Goal: Task Accomplishment & Management: Use online tool/utility

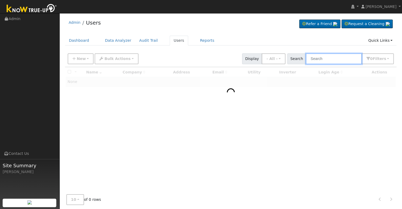
click at [346, 62] on input "text" at bounding box center [334, 58] width 56 height 11
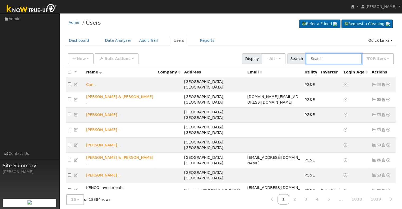
paste input "[PERSON_NAME]"
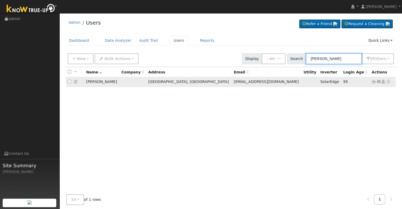
type input "[PERSON_NAME]"
click at [373, 81] on icon at bounding box center [373, 82] width 5 height 4
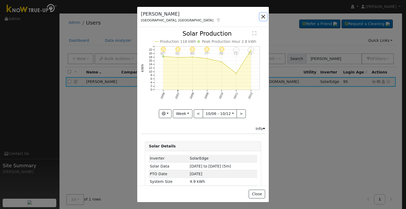
click at [263, 15] on button "button" at bounding box center [262, 16] width 7 height 7
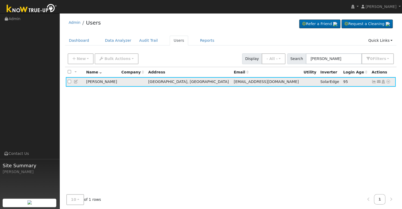
drag, startPoint x: 112, startPoint y: 82, endPoint x: 85, endPoint y: 82, distance: 26.7
click at [85, 82] on td "Ronaldo Benitez" at bounding box center [101, 82] width 35 height 10
copy td "Ronaldo Benitez"
click at [373, 81] on icon at bounding box center [373, 82] width 5 height 4
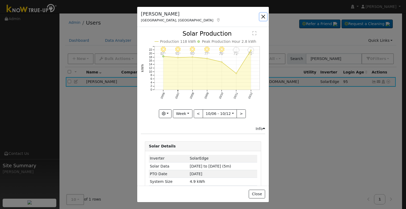
click at [263, 16] on button "button" at bounding box center [262, 16] width 7 height 7
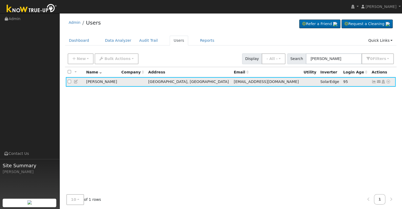
click at [387, 81] on icon at bounding box center [388, 82] width 5 height 4
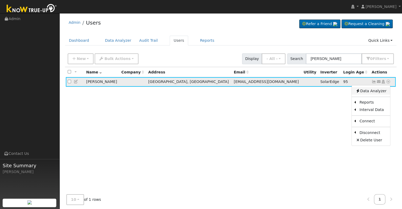
click at [374, 90] on link "Data Analyzer" at bounding box center [371, 90] width 38 height 7
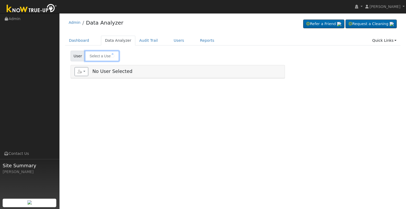
type input "[PERSON_NAME]"
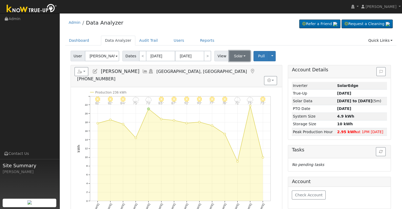
click at [239, 54] on button "Solar" at bounding box center [239, 56] width 21 height 11
click at [238, 65] on link "Utility" at bounding box center [246, 67] width 37 height 7
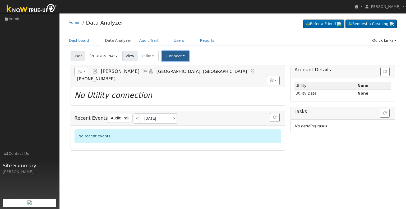
click at [174, 59] on button "Connect" at bounding box center [175, 56] width 27 height 10
click at [175, 67] on link "Select a Provider" at bounding box center [182, 67] width 41 height 7
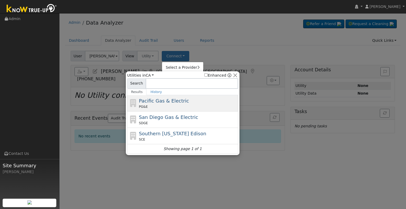
click at [154, 101] on span "Pacific Gas & Electric" at bounding box center [164, 101] width 50 height 6
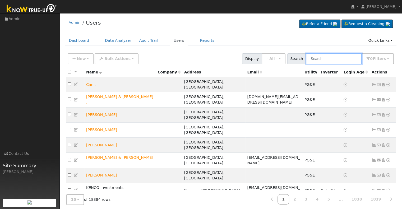
click at [320, 60] on input "text" at bounding box center [334, 58] width 56 height 11
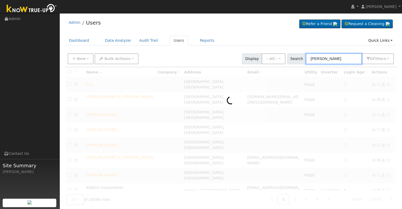
type input "benitez"
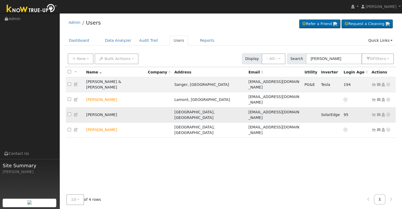
click at [388, 113] on icon at bounding box center [388, 115] width 5 height 4
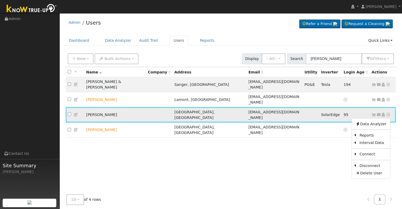
click at [388, 113] on icon at bounding box center [388, 115] width 5 height 4
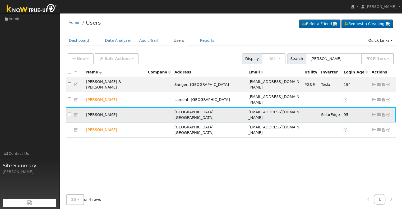
click at [388, 113] on icon at bounding box center [388, 115] width 5 height 4
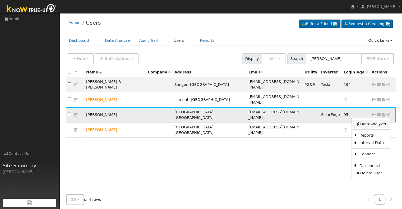
click at [380, 120] on link "Data Analyzer" at bounding box center [371, 123] width 38 height 7
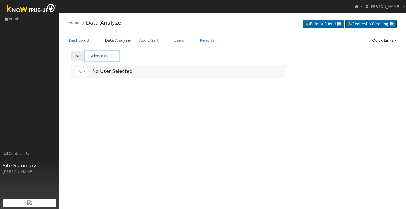
type input "[PERSON_NAME]"
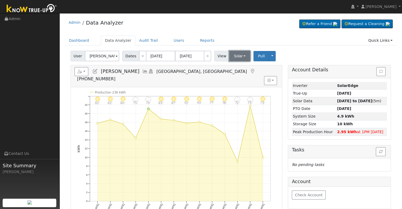
click at [235, 55] on button "Solar" at bounding box center [239, 56] width 21 height 11
click at [235, 65] on link "Utility" at bounding box center [246, 67] width 37 height 7
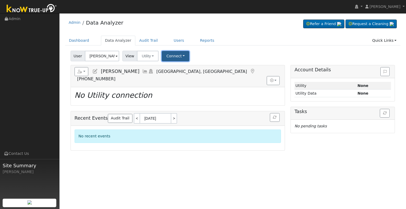
click at [174, 53] on button "Connect" at bounding box center [175, 56] width 27 height 10
click at [172, 67] on link "Select a Provider" at bounding box center [182, 67] width 41 height 7
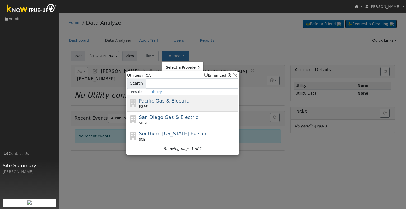
click at [159, 101] on span "Pacific Gas & Electric" at bounding box center [164, 101] width 50 height 6
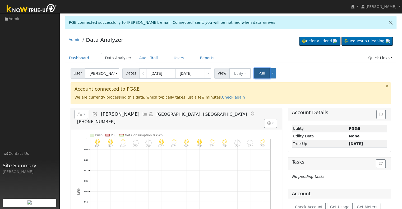
click at [258, 74] on span "Pull" at bounding box center [261, 73] width 7 height 4
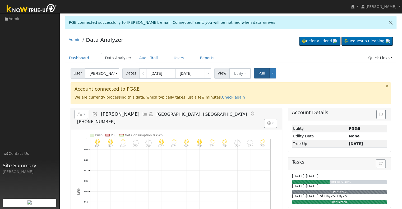
click at [142, 114] on icon at bounding box center [145, 114] width 6 height 5
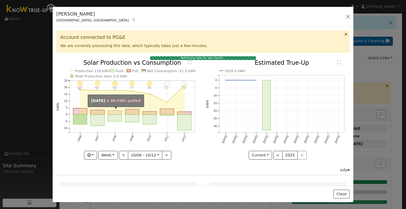
click at [116, 112] on rect "onclick=""" at bounding box center [115, 113] width 14 height 4
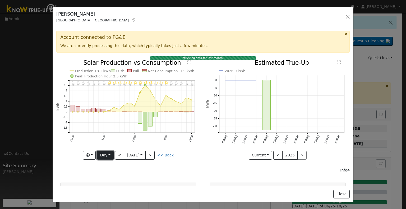
click at [99, 156] on button "Day" at bounding box center [105, 155] width 16 height 9
click at [108, 137] on link "Year" at bounding box center [115, 136] width 37 height 7
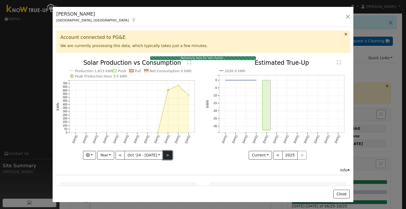
click at [167, 155] on button ">" at bounding box center [167, 155] width 9 height 9
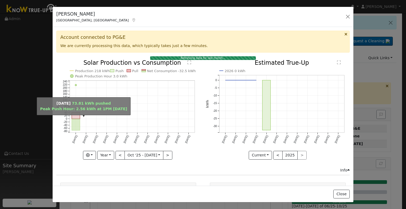
click at [77, 120] on rect "onclick=""" at bounding box center [76, 124] width 8 height 11
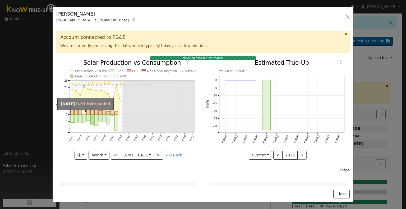
click at [83, 114] on rect "onclick=""" at bounding box center [83, 114] width 3 height 1
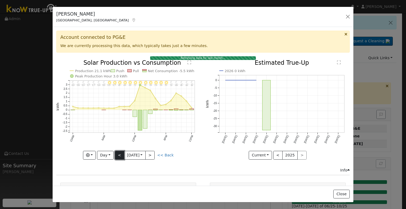
click at [116, 155] on button "<" at bounding box center [119, 155] width 9 height 9
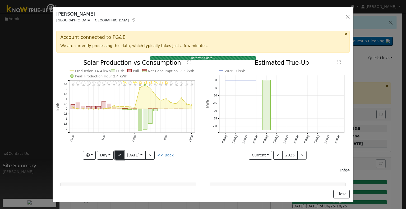
click at [116, 155] on button "<" at bounding box center [119, 155] width 9 height 9
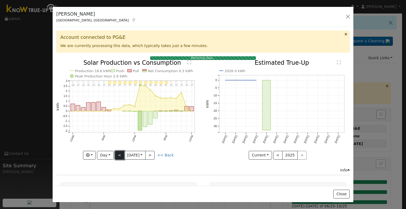
click at [116, 155] on button "<" at bounding box center [119, 155] width 9 height 9
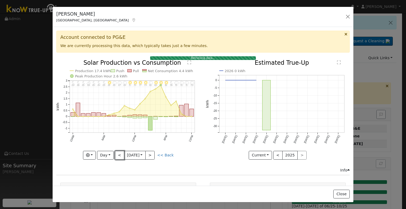
click at [116, 154] on button "<" at bounding box center [119, 155] width 9 height 9
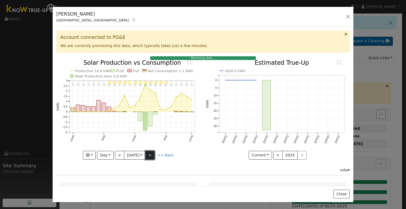
click at [150, 156] on button ">" at bounding box center [149, 155] width 9 height 9
type input "[DATE]"
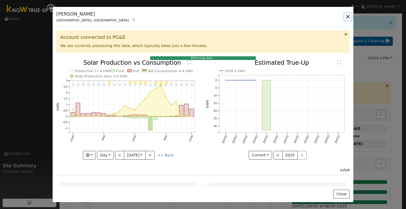
click at [348, 18] on button "button" at bounding box center [347, 16] width 7 height 7
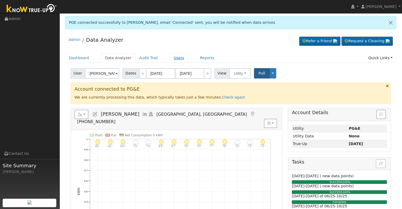
click at [170, 58] on link "Users" at bounding box center [179, 58] width 18 height 10
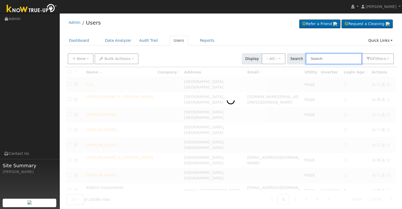
click at [325, 59] on input "text" at bounding box center [334, 58] width 56 height 11
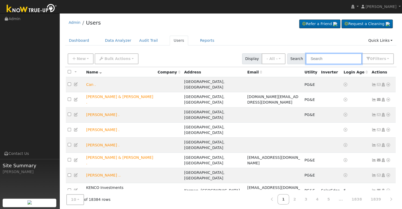
paste input "[PERSON_NAME]"
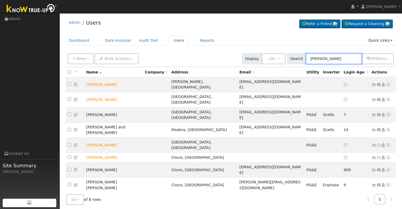
drag, startPoint x: 335, startPoint y: 60, endPoint x: 298, endPoint y: 55, distance: 37.0
click at [298, 56] on div "Search [PERSON_NAME] 0 Filter s Role Show - All - Show Leads Admin Billing Admi…" at bounding box center [340, 58] width 107 height 11
paste input "[PERSON_NAME]"
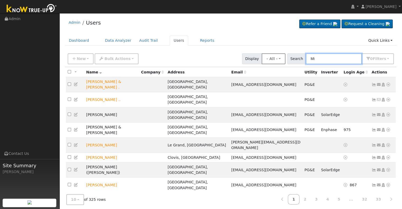
type input "M"
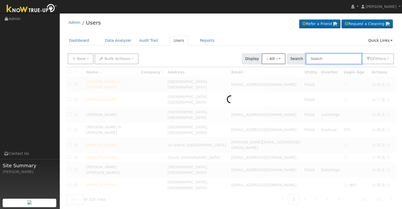
paste input "[PERSON_NAME]"
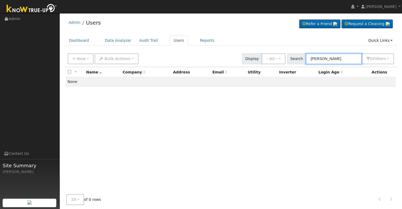
click at [327, 57] on input "[PERSON_NAME]" at bounding box center [334, 58] width 56 height 11
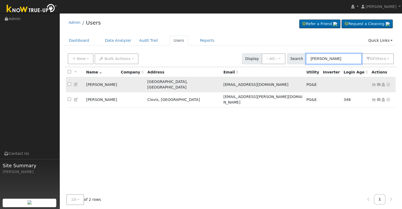
type input "[PERSON_NAME]"
click at [372, 83] on icon at bounding box center [373, 85] width 5 height 4
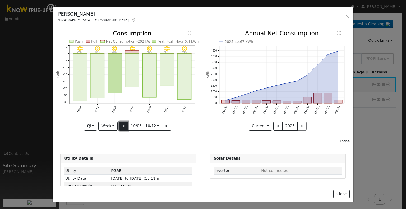
click at [120, 125] on button "<" at bounding box center [123, 125] width 9 height 9
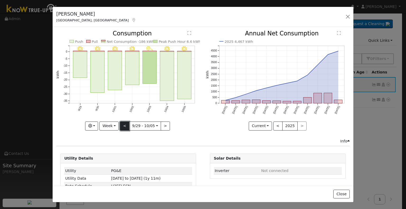
click at [120, 125] on button "<" at bounding box center [124, 125] width 9 height 9
type input "[DATE]"
